Goal: Information Seeking & Learning: Learn about a topic

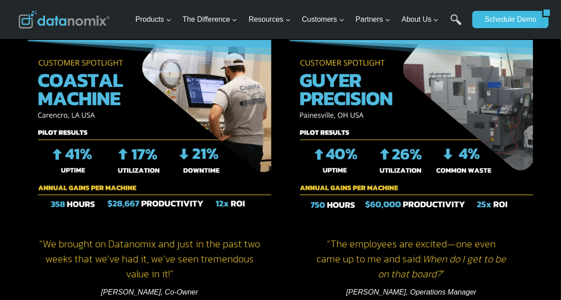
scroll to position [1232, 0]
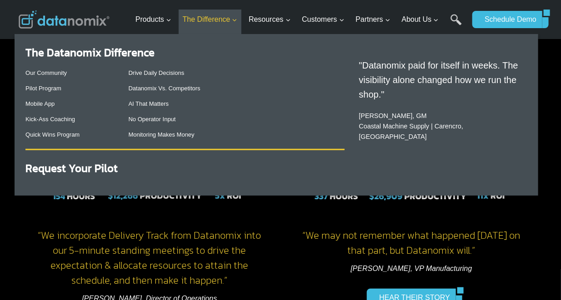
click at [224, 21] on span "The Difference Expand" at bounding box center [210, 20] width 55 height 12
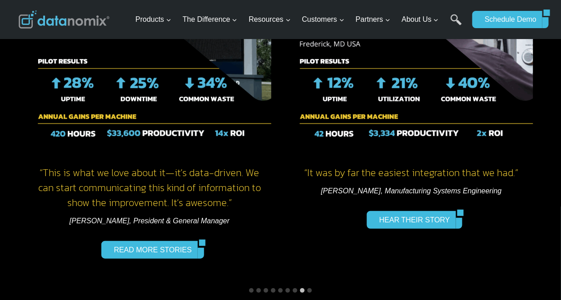
scroll to position [1299, 0]
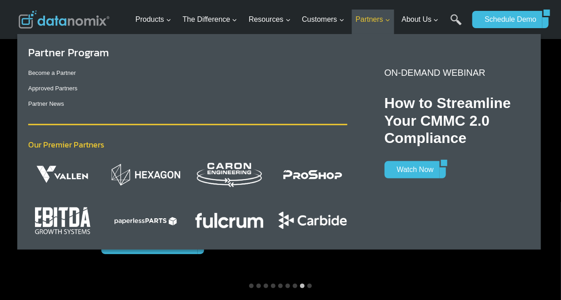
click at [375, 21] on span "Partners Expand" at bounding box center [372, 20] width 35 height 12
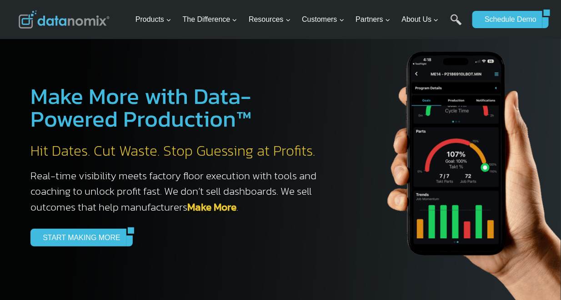
scroll to position [0, 0]
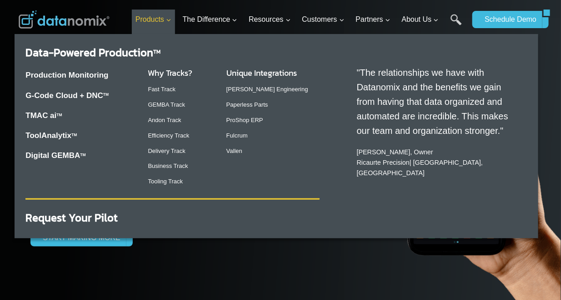
click at [166, 21] on span "Products Expand" at bounding box center [153, 20] width 36 height 12
click at [101, 76] on link "Production Monitoring" at bounding box center [66, 75] width 83 height 9
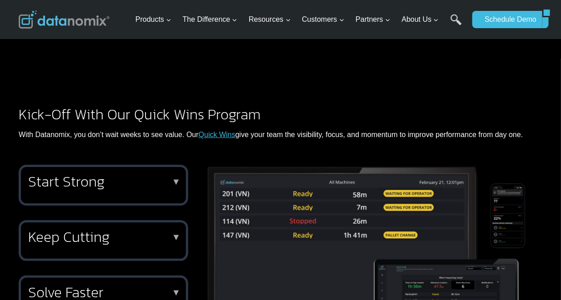
scroll to position [1115, 0]
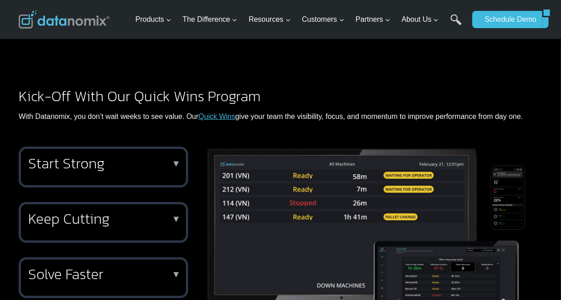
click at [176, 161] on p "▼" at bounding box center [176, 164] width 9 height 6
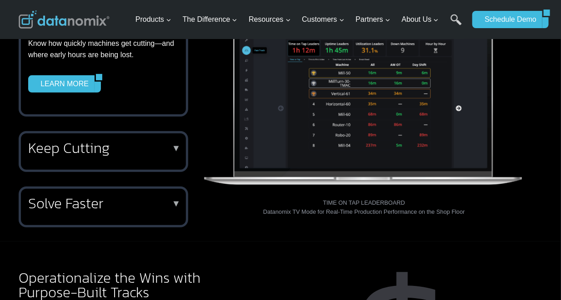
scroll to position [1303, 0]
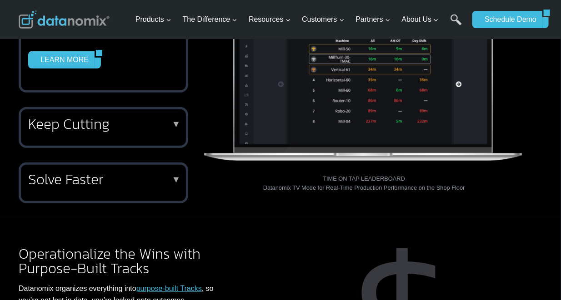
click at [176, 177] on p "▼" at bounding box center [176, 180] width 9 height 6
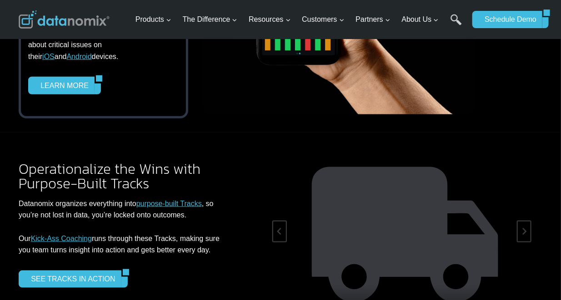
scroll to position [1461, 0]
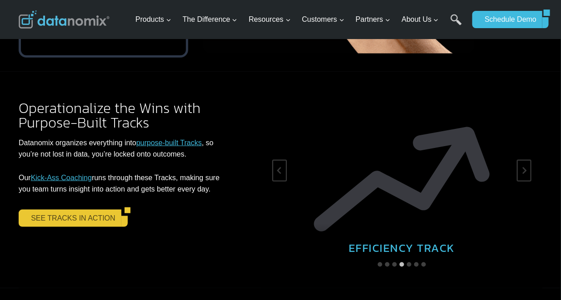
click at [85, 210] on link "SEE TRACKS IN ACTION" at bounding box center [70, 218] width 103 height 17
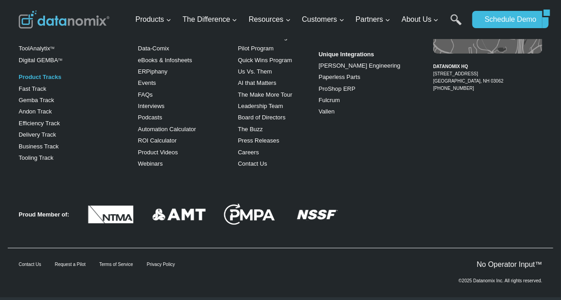
scroll to position [992, 0]
